Goal: Find specific page/section: Find specific page/section

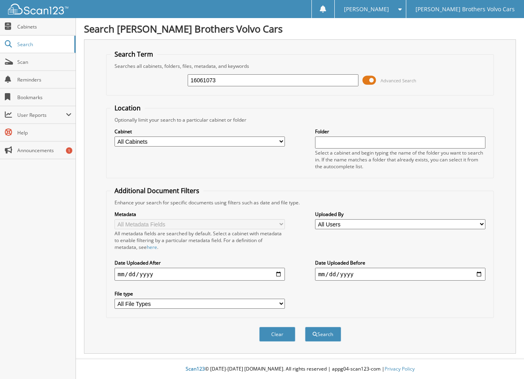
type input "16061073"
click at [305, 327] on button "Search" at bounding box center [323, 334] width 36 height 15
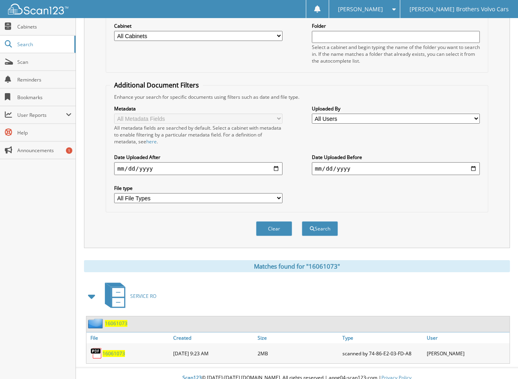
scroll to position [115, 0]
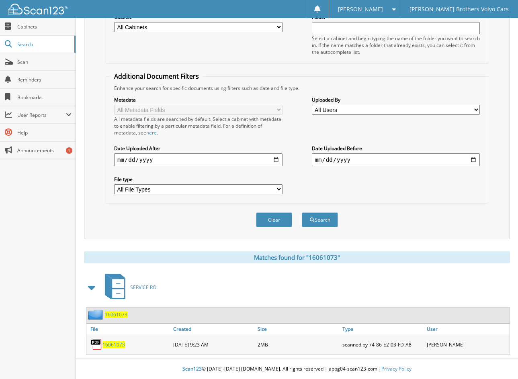
click at [104, 346] on span "16061073" at bounding box center [113, 344] width 22 height 7
